Goal: Transaction & Acquisition: Book appointment/travel/reservation

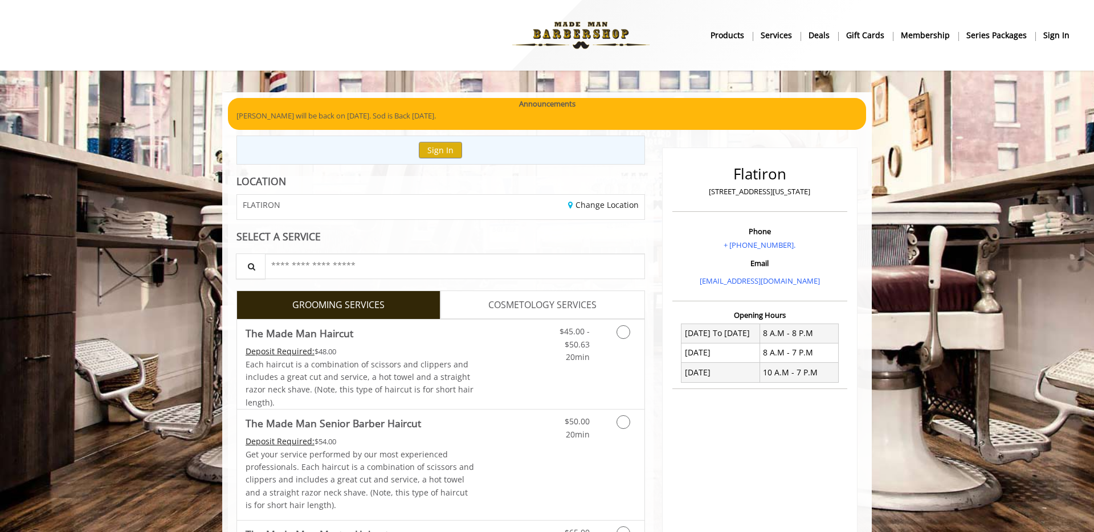
click at [415, 205] on div "FLATIRON" at bounding box center [335, 207] width 212 height 25
click at [610, 207] on link "Change Location" at bounding box center [603, 204] width 71 height 11
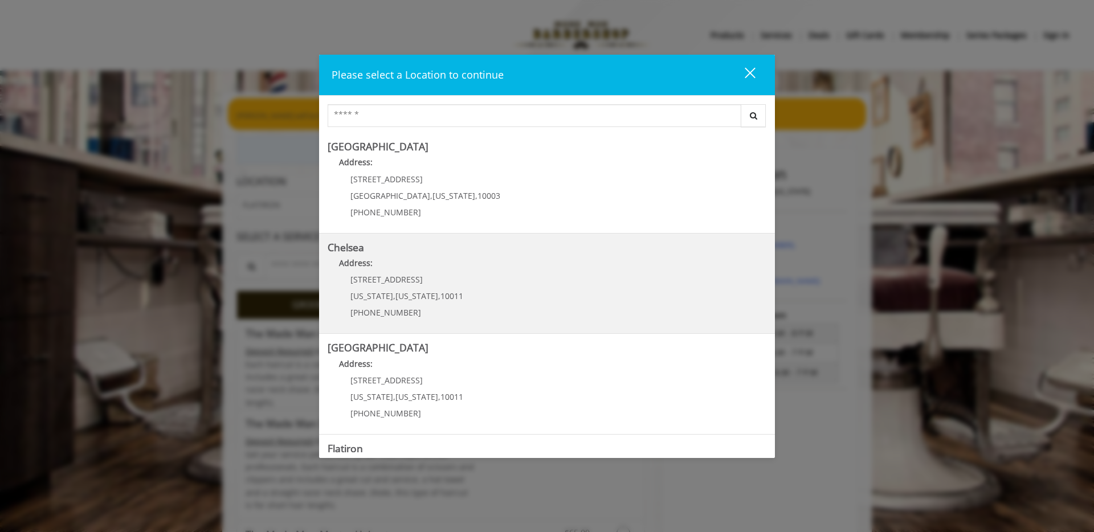
click at [480, 245] on h5 "Chelsea" at bounding box center [547, 247] width 439 height 11
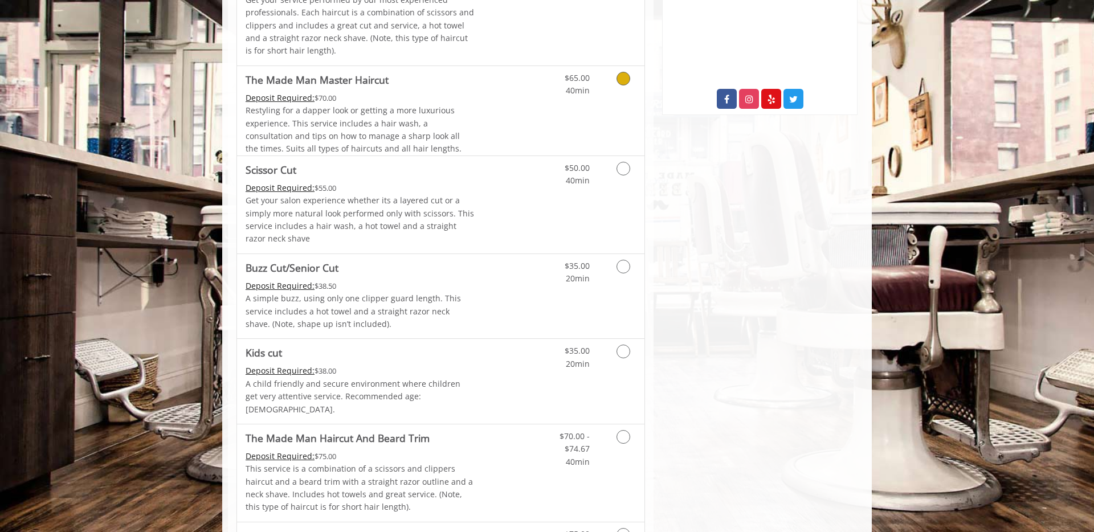
scroll to position [606, 0]
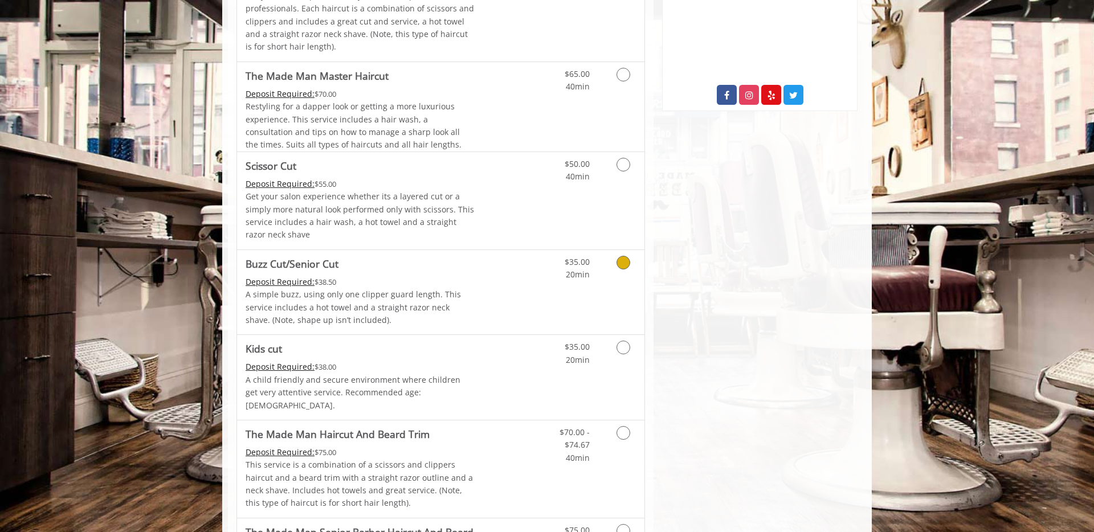
click at [614, 267] on link "Grooming services" at bounding box center [621, 265] width 29 height 31
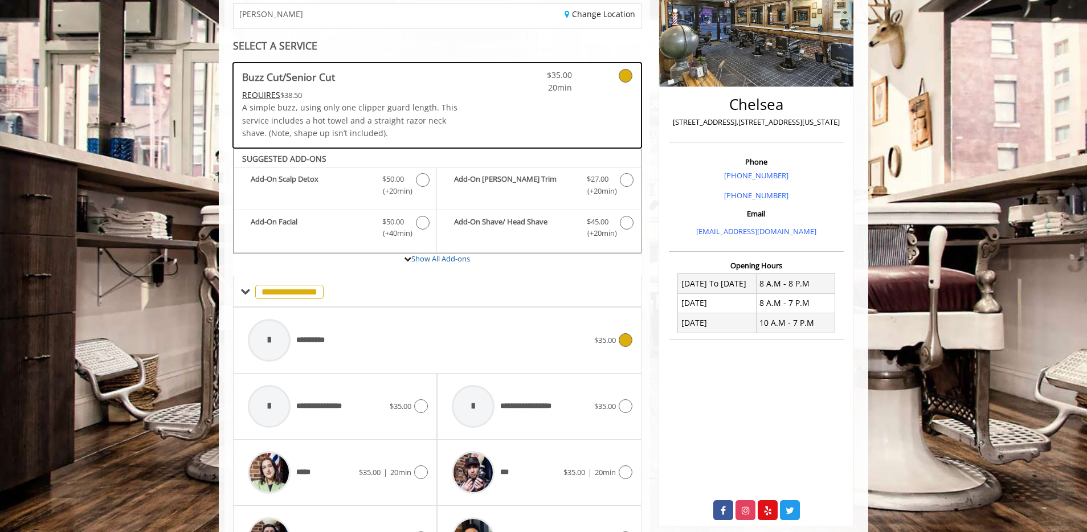
scroll to position [189, 0]
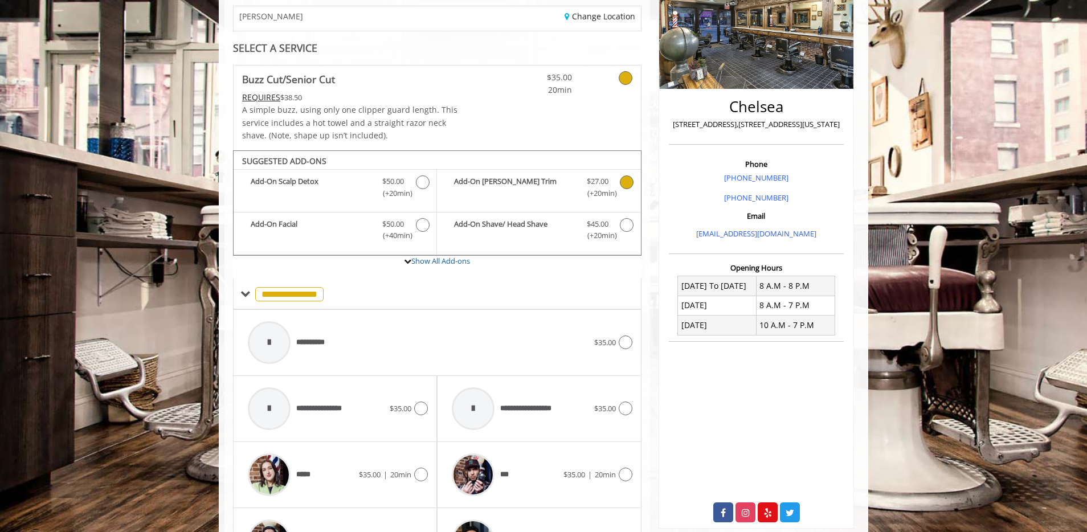
click at [629, 181] on icon "Buzz Cut/Senior Cut Add-onS" at bounding box center [627, 183] width 14 height 14
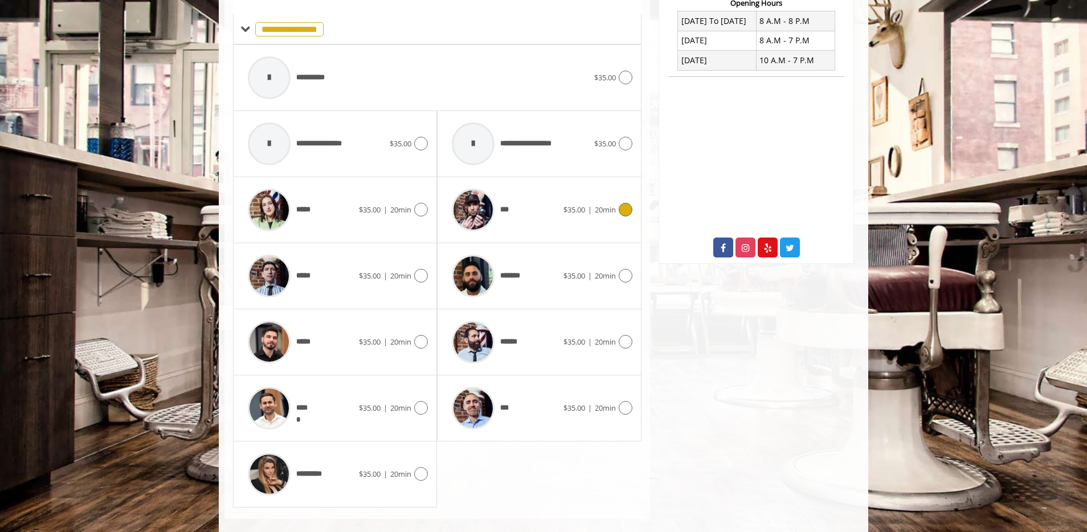
scroll to position [469, 0]
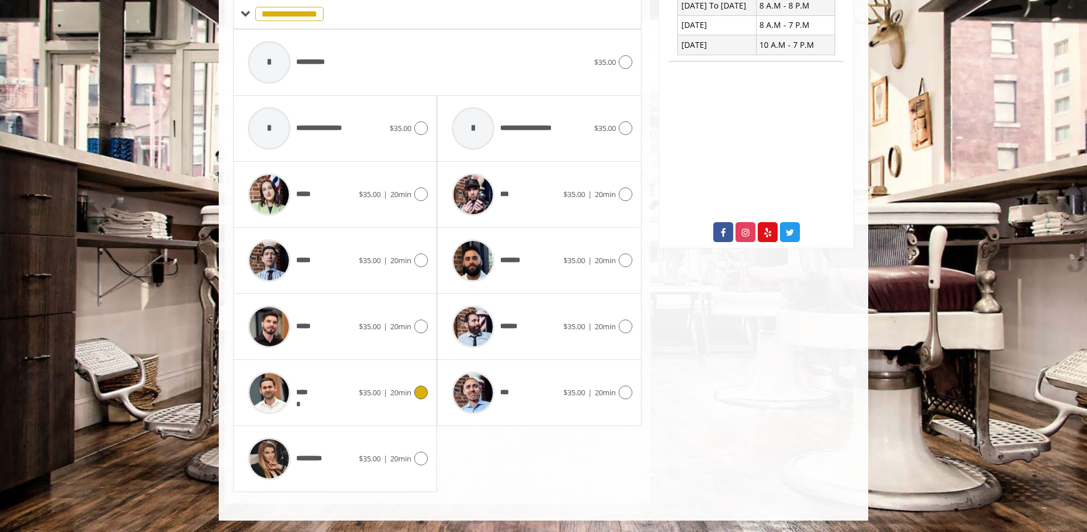
click at [413, 391] on div at bounding box center [419, 393] width 17 height 14
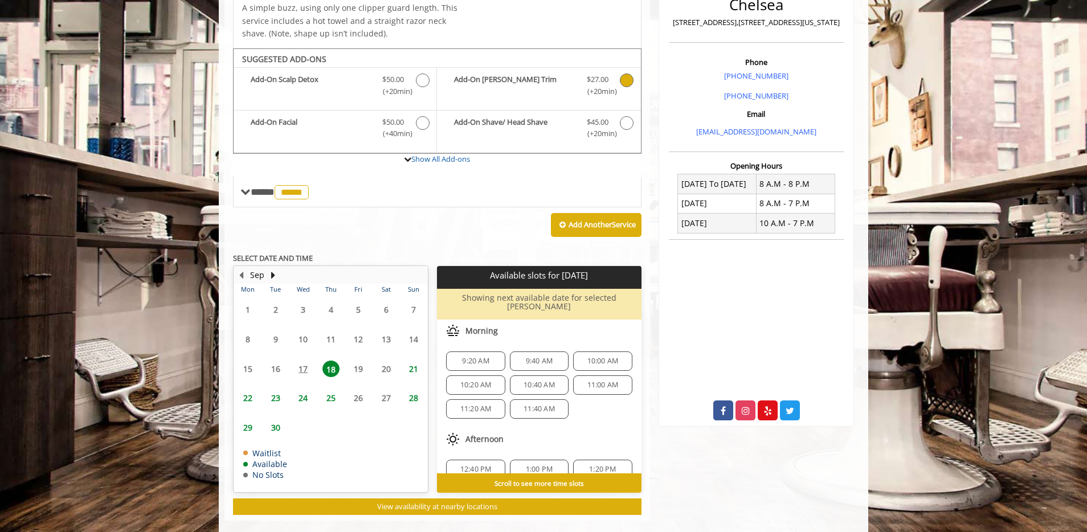
scroll to position [299, 0]
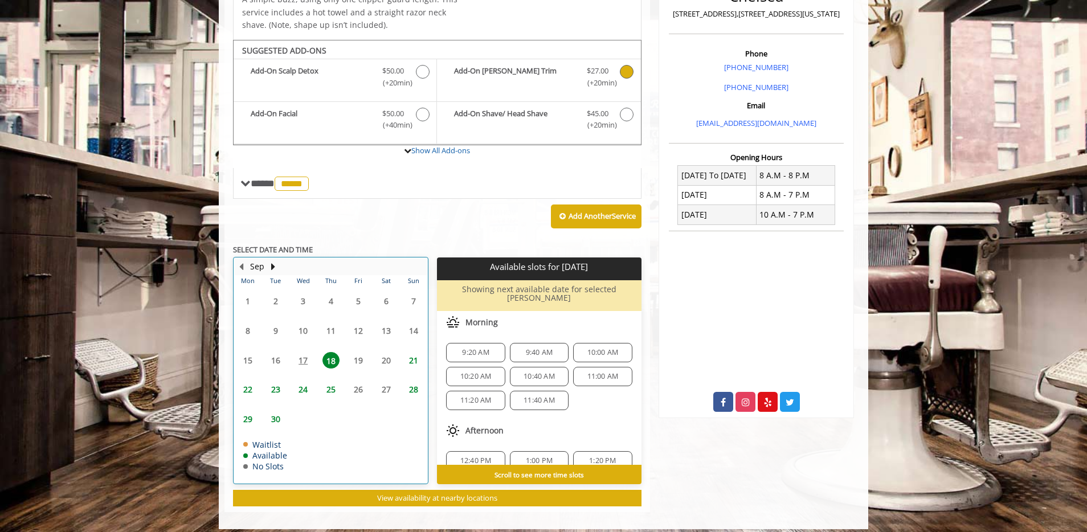
click at [300, 357] on table "Mon Tue Wed Thu Fri Sat Sun 1 2 3 4 5 6 7 8 9 10 11 12 13 14 15 16 17 18 19 20 …" at bounding box center [330, 379] width 193 height 209
click at [325, 358] on span "18" at bounding box center [331, 360] width 17 height 17
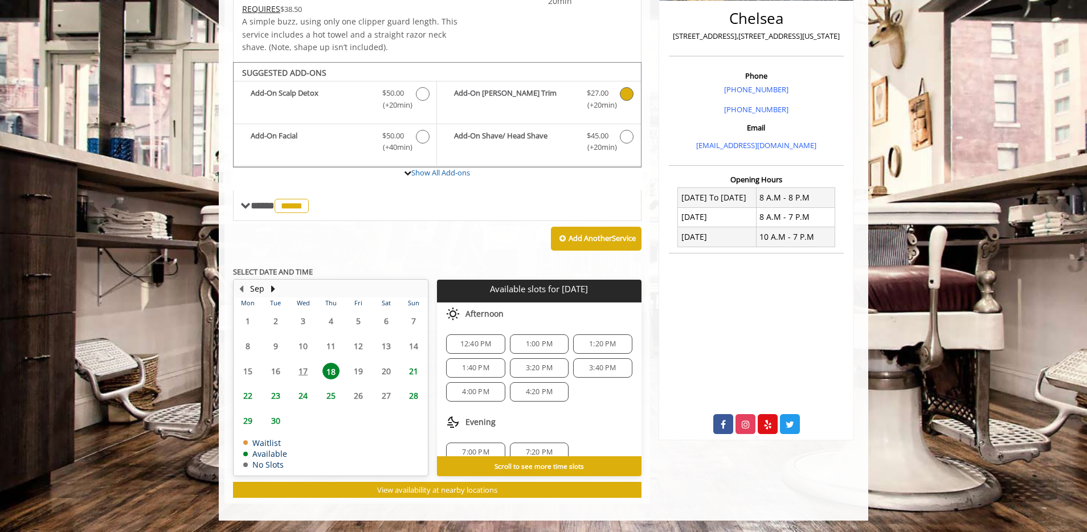
scroll to position [108, 0]
